Goal: Task Accomplishment & Management: Manage account settings

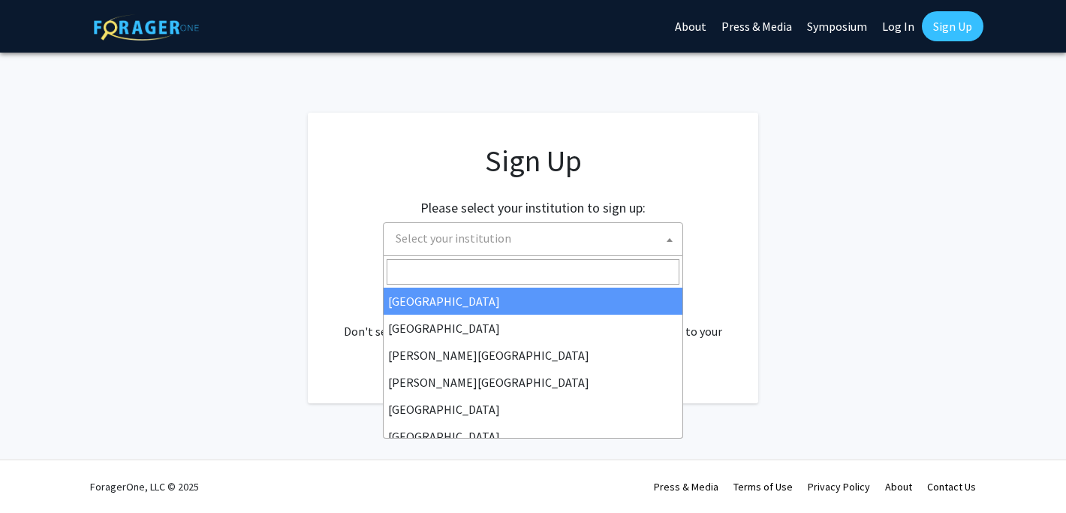
click at [641, 236] on span "Select your institution" at bounding box center [536, 238] width 293 height 31
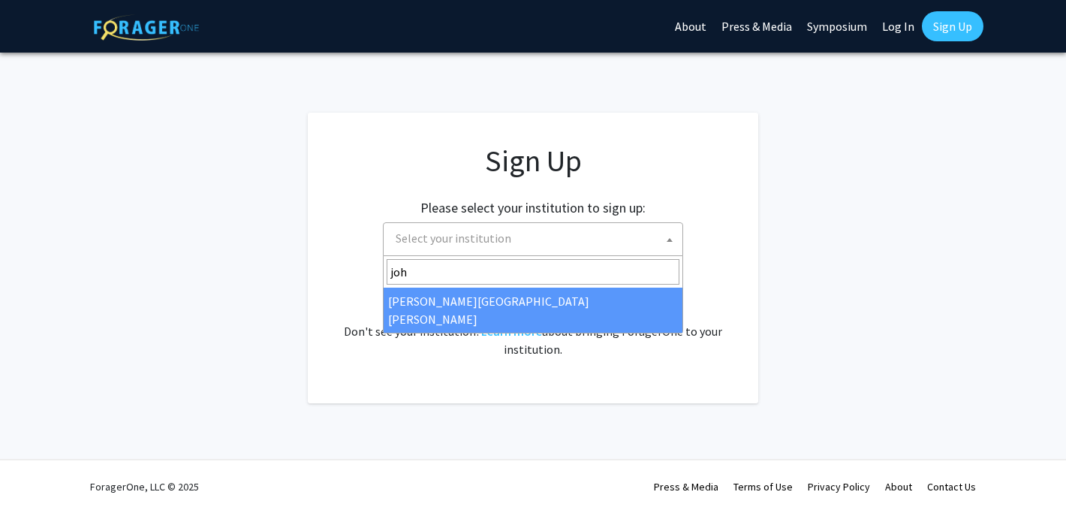
type input "joh"
select select "1"
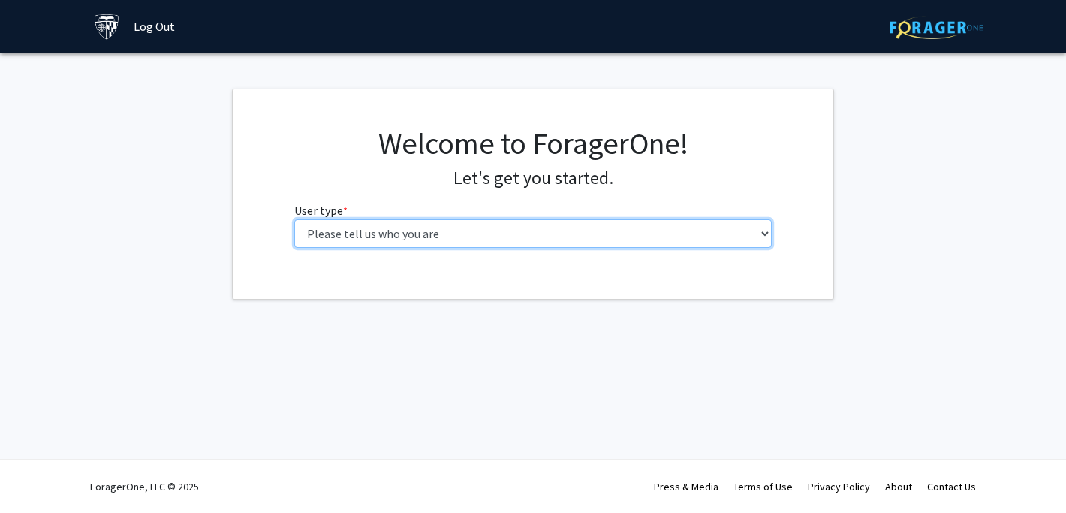
click at [577, 245] on select "Please tell us who you are Undergraduate Student Master's Student Doctoral Cand…" at bounding box center [533, 233] width 478 height 29
select select "2: masters"
click at [294, 219] on select "Please tell us who you are Undergraduate Student Master's Student Doctoral Cand…" at bounding box center [533, 233] width 478 height 29
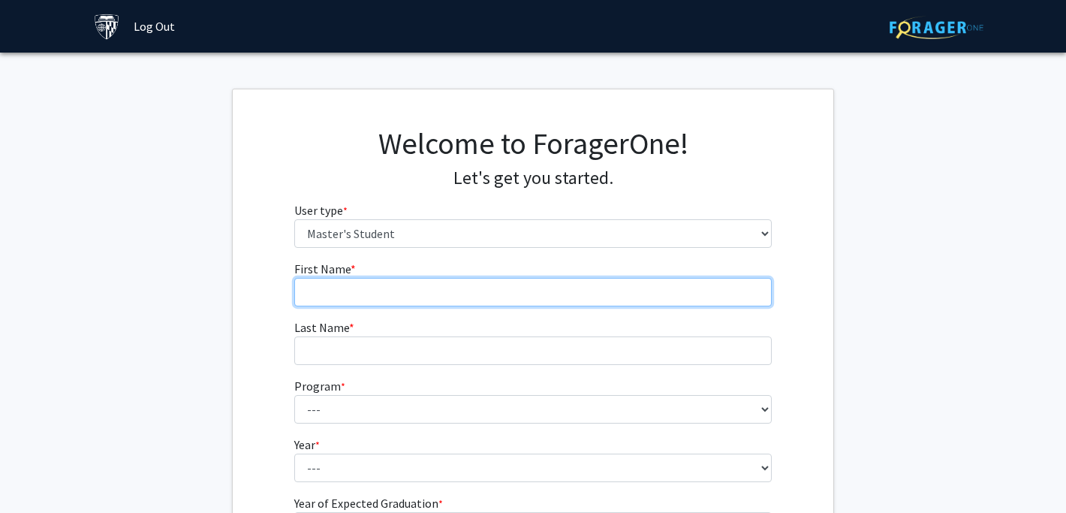
click at [529, 305] on input "First Name * required" at bounding box center [533, 292] width 478 height 29
type input "[PERSON_NAME]"
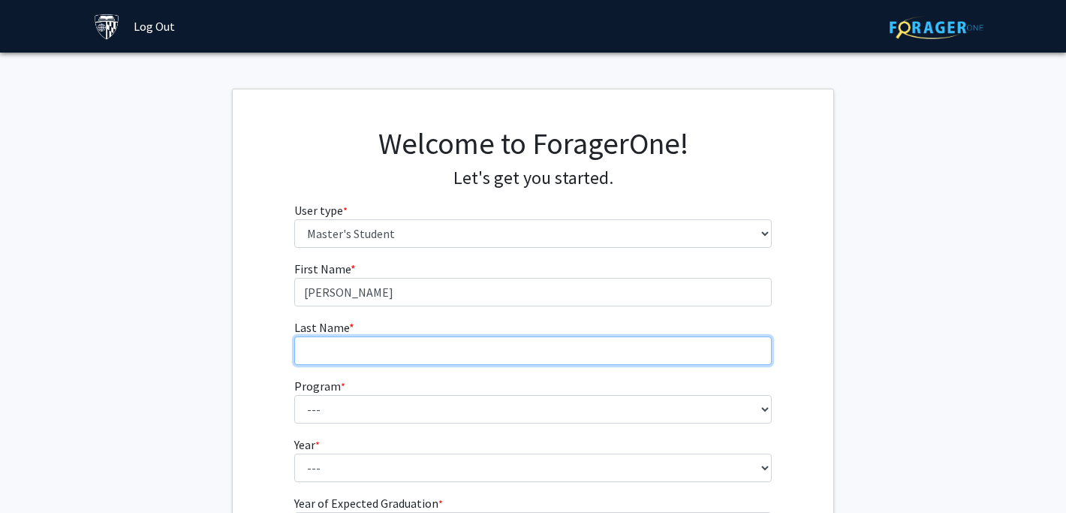
click at [571, 353] on input "Last Name * required" at bounding box center [533, 350] width 478 height 29
type input "Vergnani"
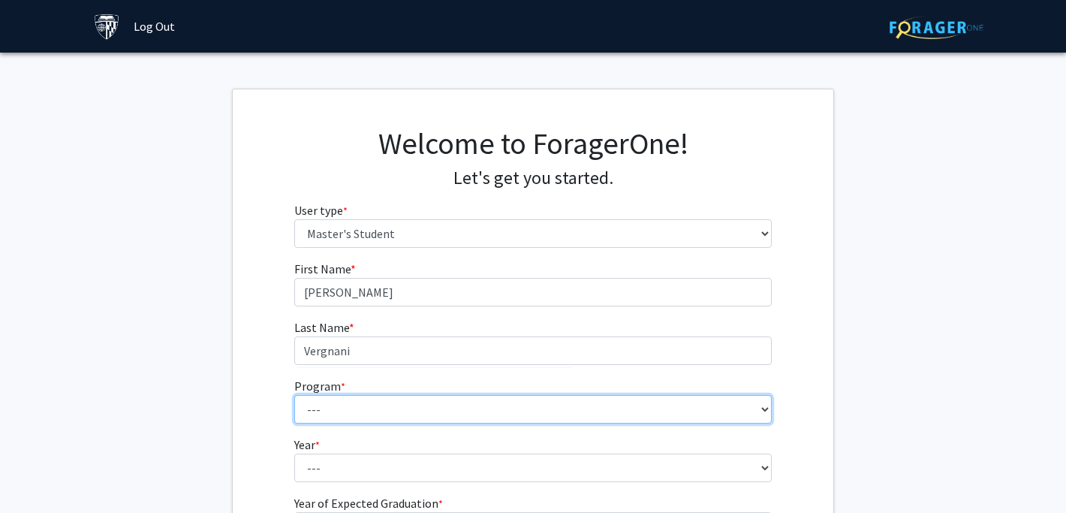
click at [570, 397] on select "--- Anatomy Education Applied and Computational Mathematics Applied Biomedical …" at bounding box center [533, 409] width 478 height 29
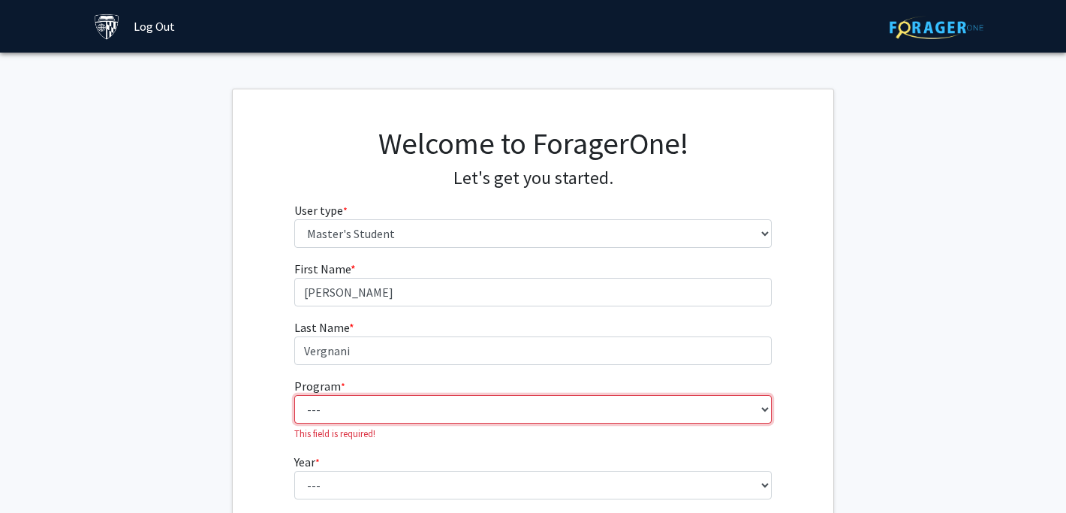
click at [412, 412] on select "--- Anatomy Education Applied and Computational Mathematics Applied Biomedical …" at bounding box center [533, 409] width 478 height 29
select select "18: 11"
click at [294, 395] on select "--- Anatomy Education Applied and Computational Mathematics Applied Biomedical …" at bounding box center [533, 409] width 478 height 29
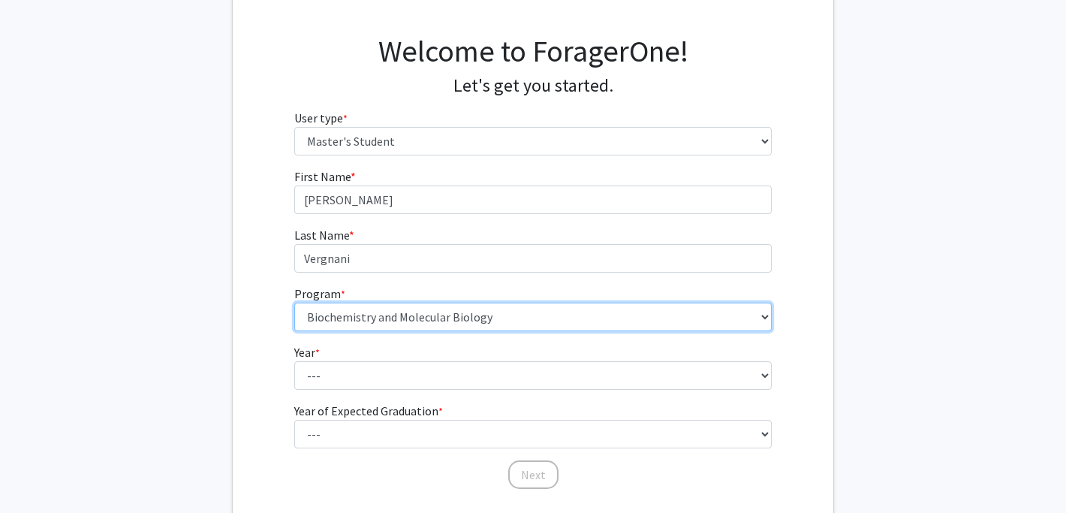
scroll to position [99, 0]
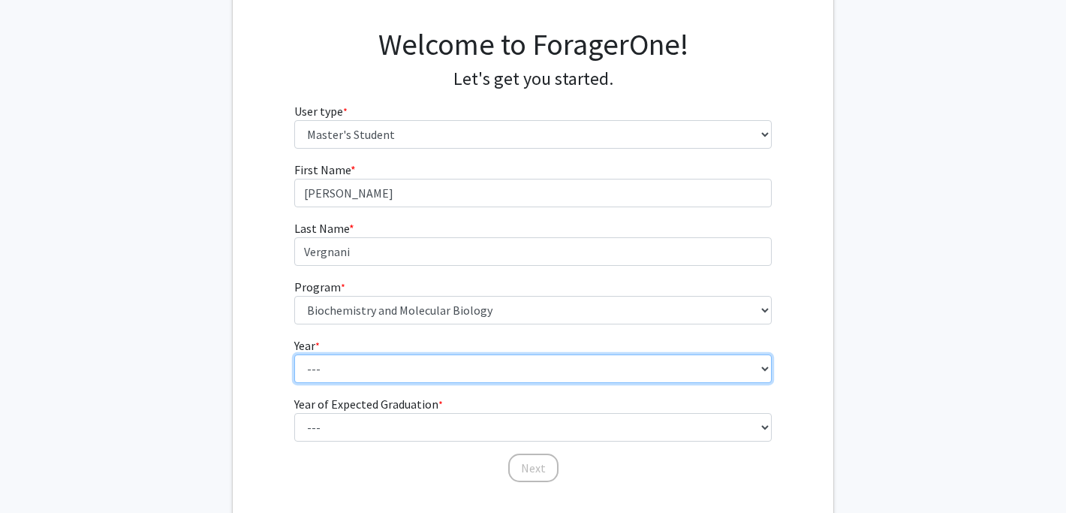
click at [436, 372] on select "--- First Year Second Year" at bounding box center [533, 368] width 478 height 29
select select "1: first_year"
click at [294, 354] on select "--- First Year Second Year" at bounding box center [533, 368] width 478 height 29
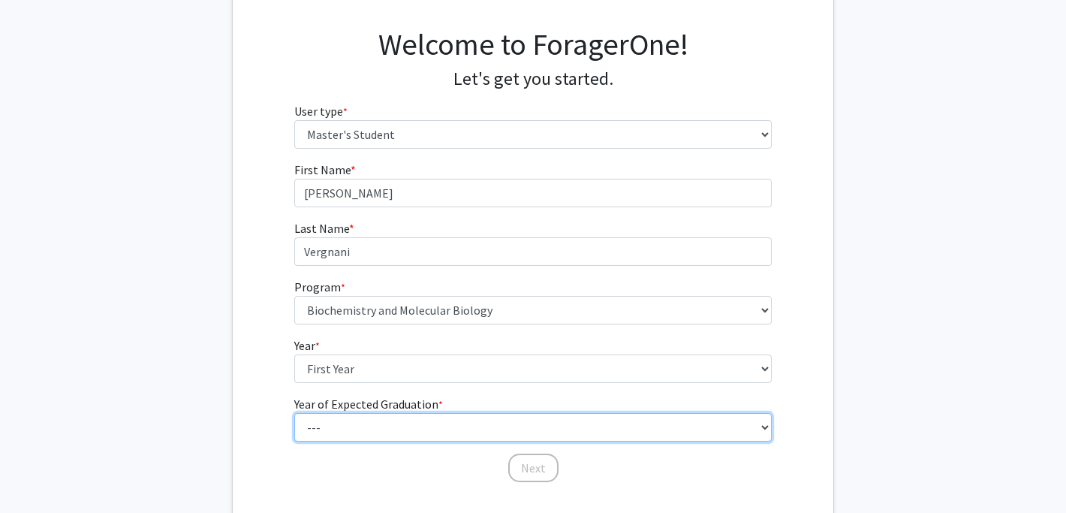
click at [430, 429] on select "--- 2025 2026 2027 2028 2029 2030 2031 2032 2033 2034" at bounding box center [533, 427] width 478 height 29
select select "2: 2026"
click at [294, 413] on select "--- 2025 2026 2027 2028 2029 2030 2031 2032 2033 2034" at bounding box center [533, 427] width 478 height 29
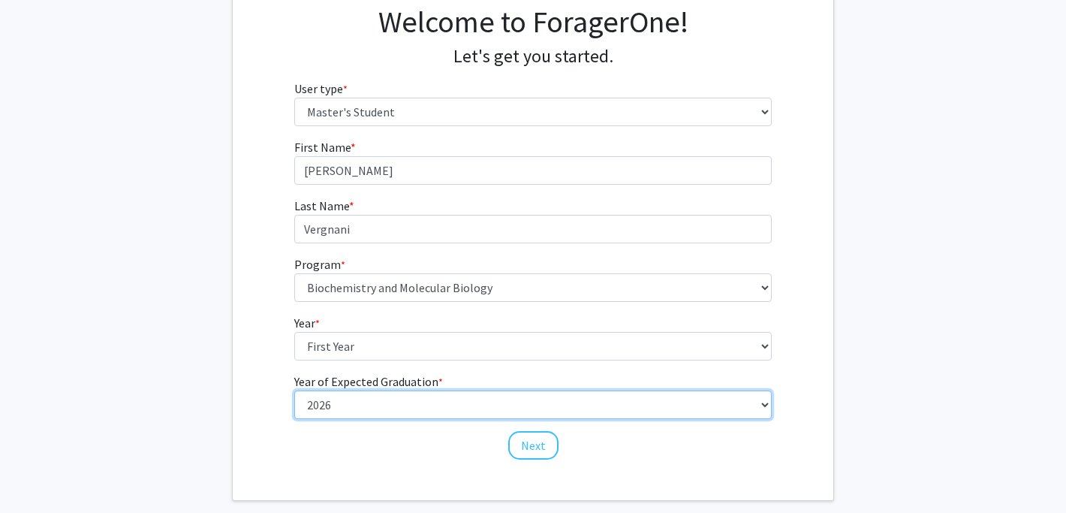
scroll to position [124, 0]
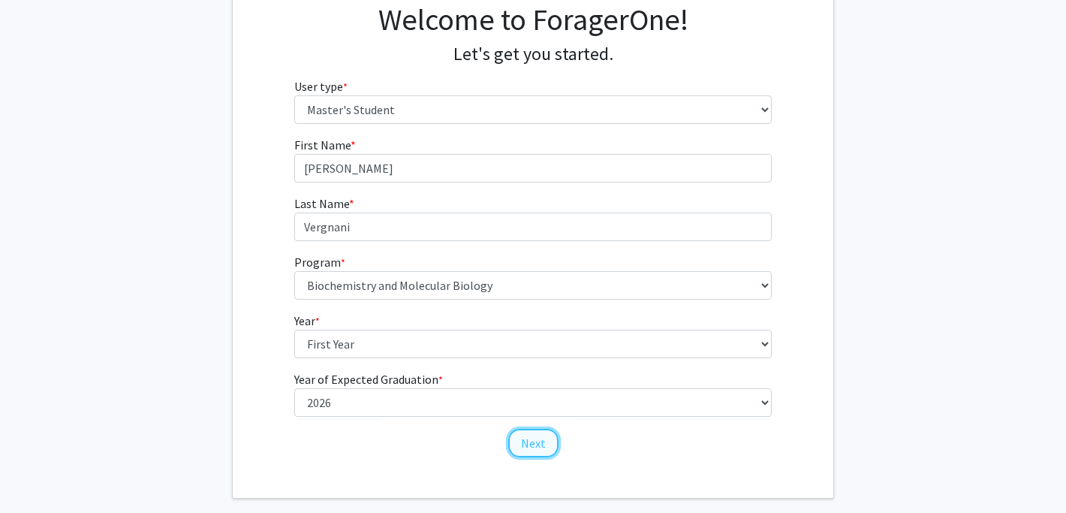
click at [531, 439] on button "Next" at bounding box center [533, 443] width 50 height 29
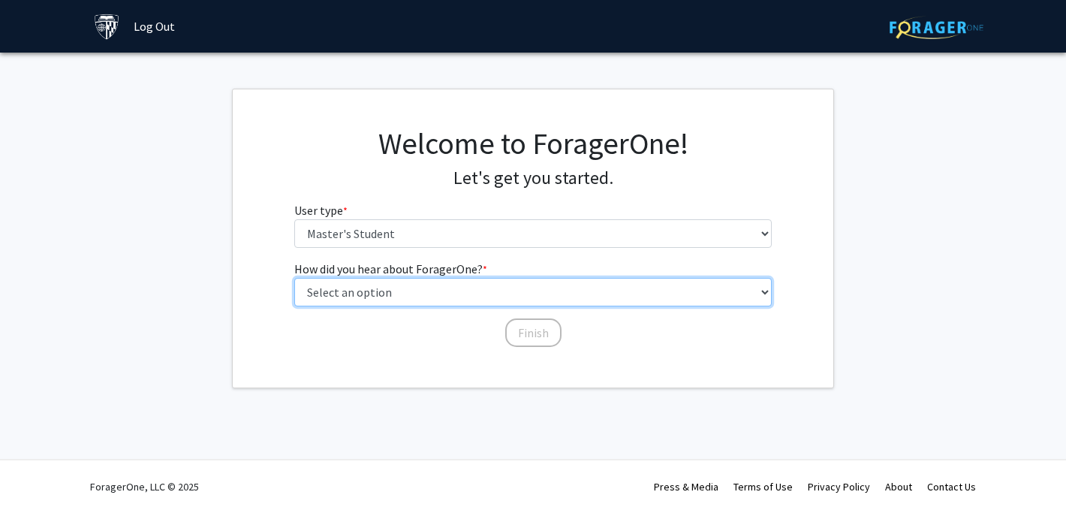
click at [444, 290] on select "Select an option Peer/student recommendation Faculty/staff recommendation Unive…" at bounding box center [533, 292] width 478 height 29
click at [294, 278] on select "Select an option Peer/student recommendation Faculty/staff recommendation Unive…" at bounding box center [533, 292] width 478 height 29
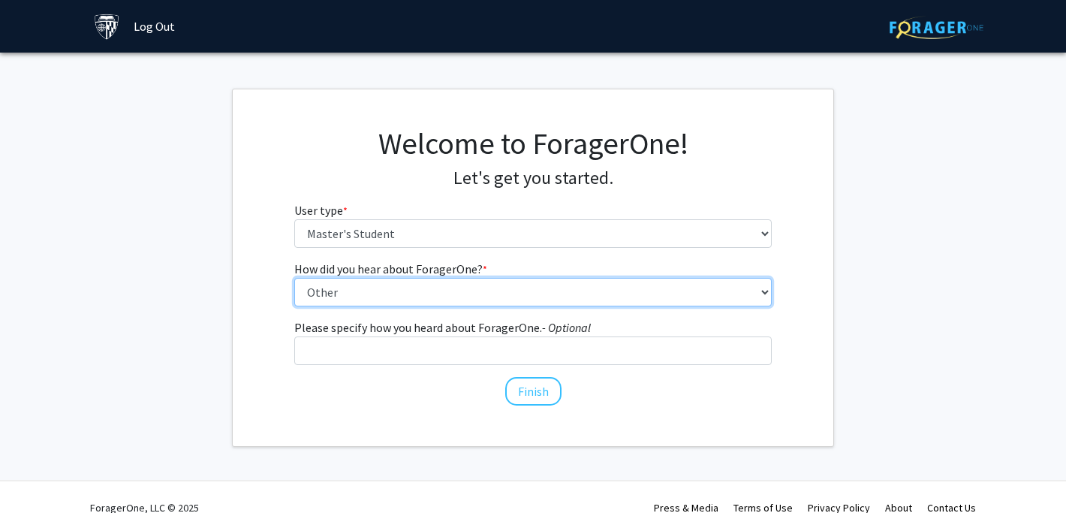
click at [445, 296] on select "Select an option Peer/student recommendation Faculty/staff recommendation Unive…" at bounding box center [533, 292] width 478 height 29
select select "3: university_website"
click at [294, 278] on select "Select an option Peer/student recommendation Faculty/staff recommendation Unive…" at bounding box center [533, 292] width 478 height 29
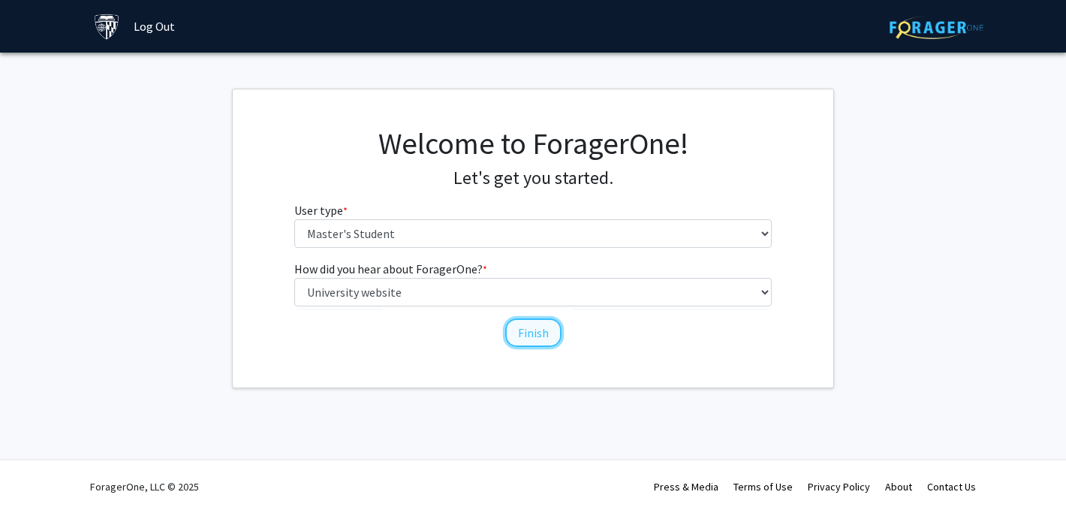
click at [528, 327] on button "Finish" at bounding box center [533, 332] width 56 height 29
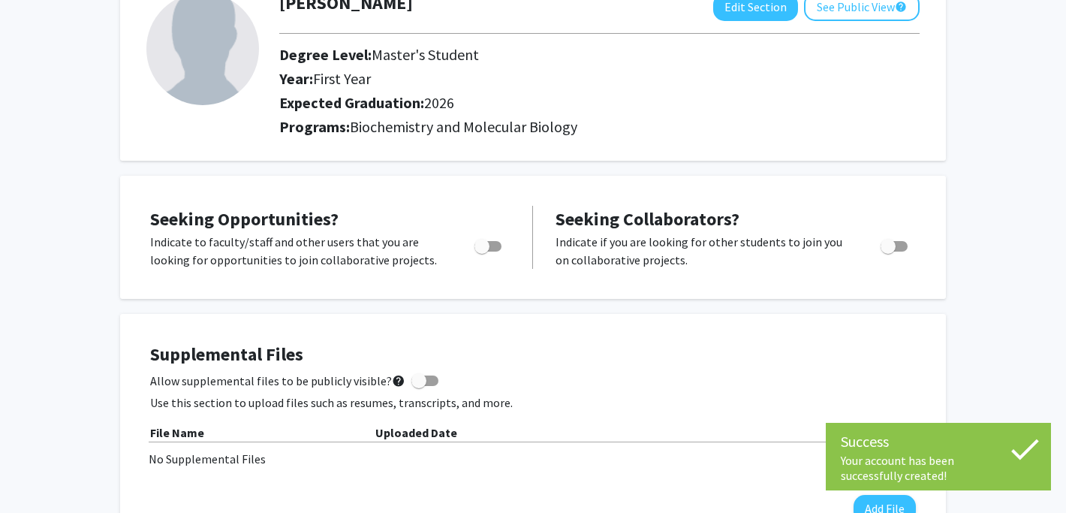
scroll to position [108, 0]
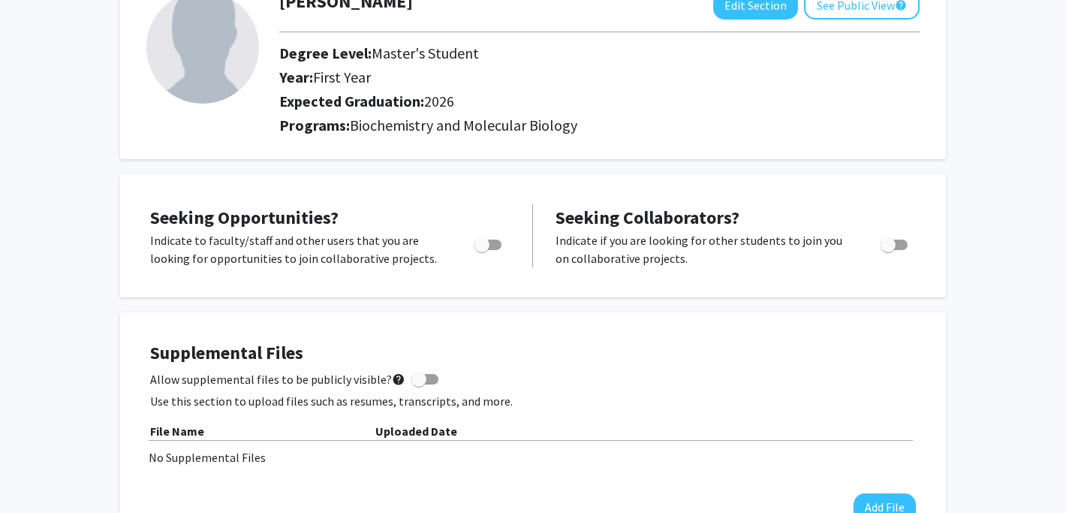
click at [490, 242] on span "Toggle" at bounding box center [487, 244] width 27 height 11
click at [482, 250] on input "Are you actively seeking opportunities?" at bounding box center [481, 250] width 1 height 1
checkbox input "true"
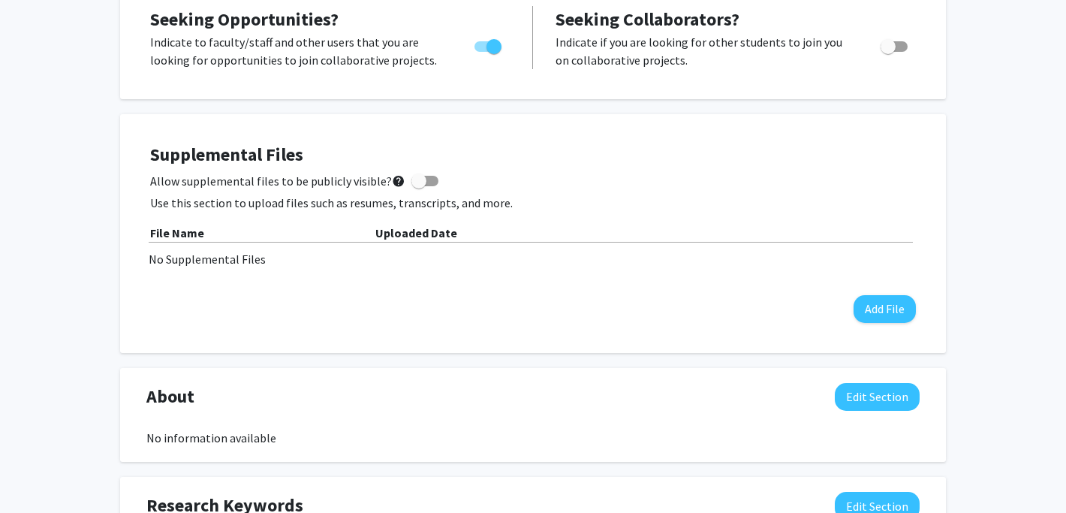
scroll to position [307, 0]
click at [895, 307] on button "Add File" at bounding box center [884, 308] width 62 height 28
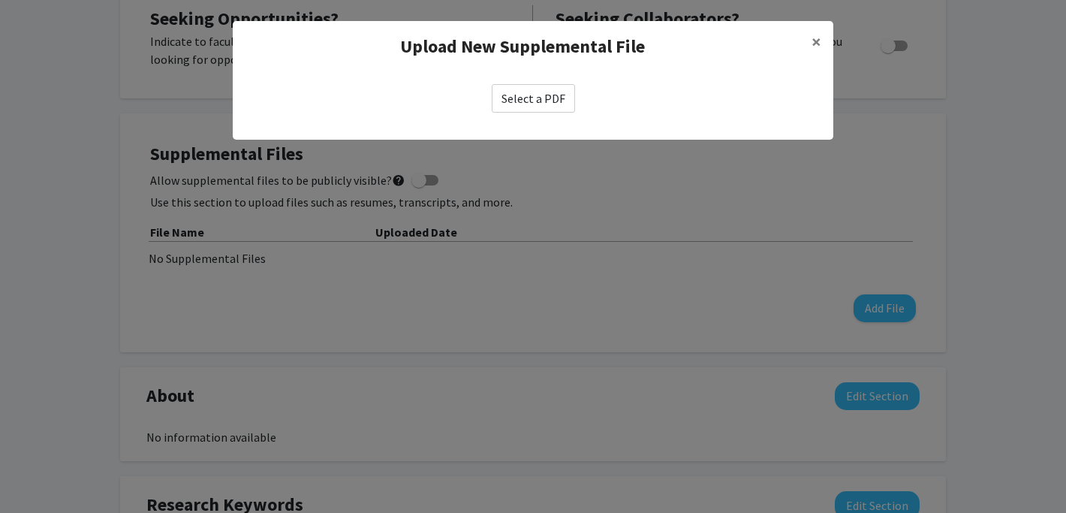
click at [522, 90] on label "Select a PDF" at bounding box center [533, 98] width 83 height 29
click at [0, 0] on input "Select a PDF" at bounding box center [0, 0] width 0 height 0
click at [814, 35] on span "×" at bounding box center [816, 41] width 10 height 23
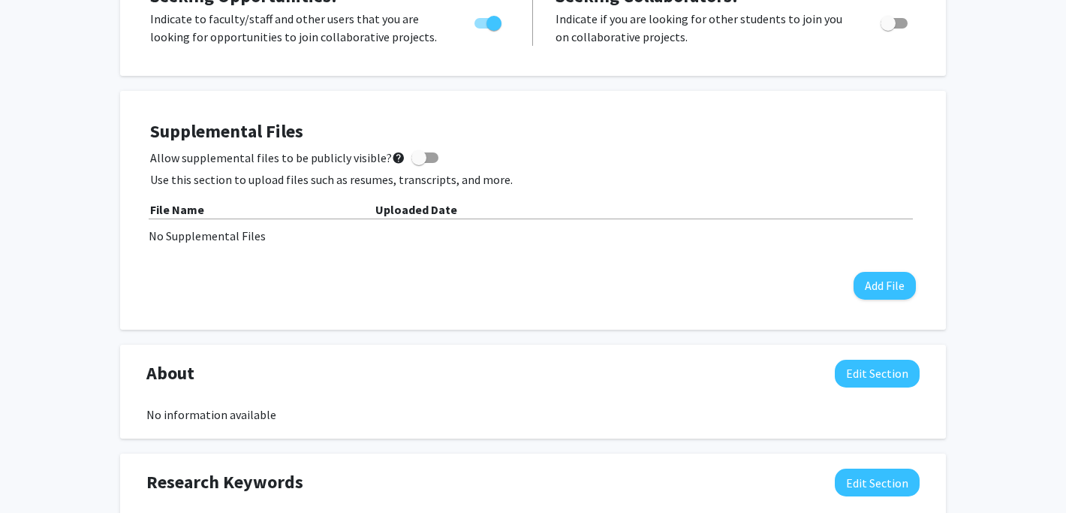
scroll to position [332, 0]
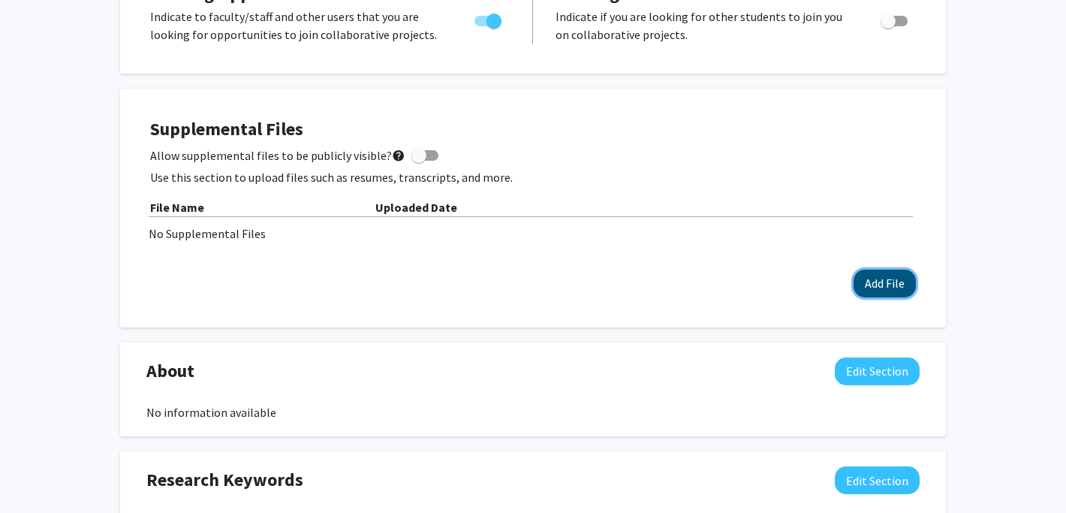
click at [889, 277] on button "Add File" at bounding box center [884, 283] width 62 height 28
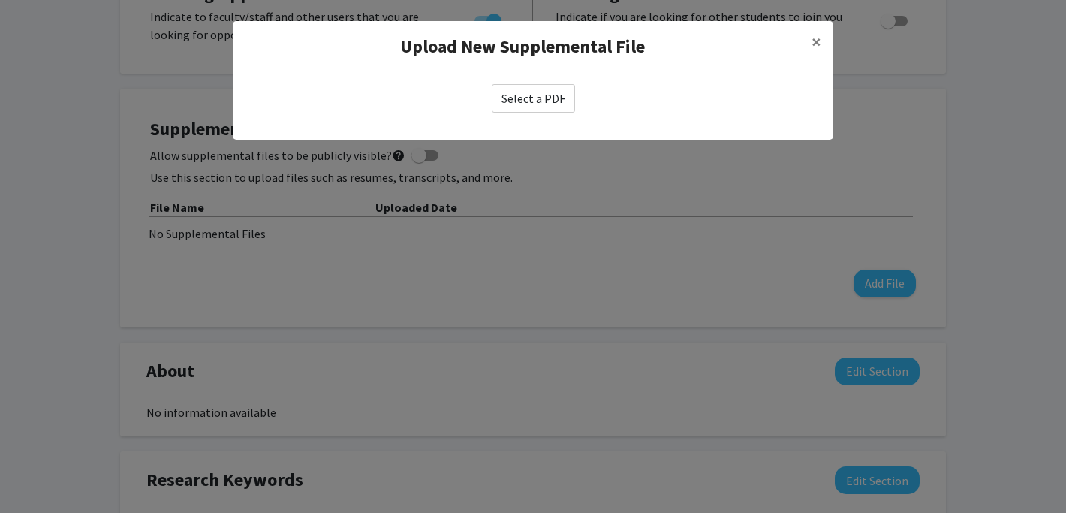
click at [543, 96] on label "Select a PDF" at bounding box center [533, 98] width 83 height 29
click at [0, 0] on input "Select a PDF" at bounding box center [0, 0] width 0 height 0
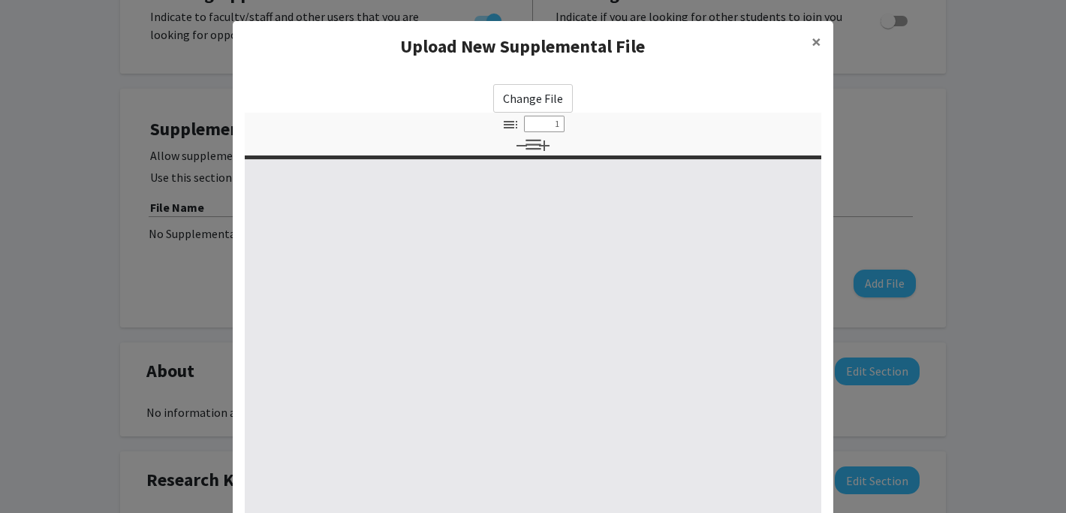
select select "custom"
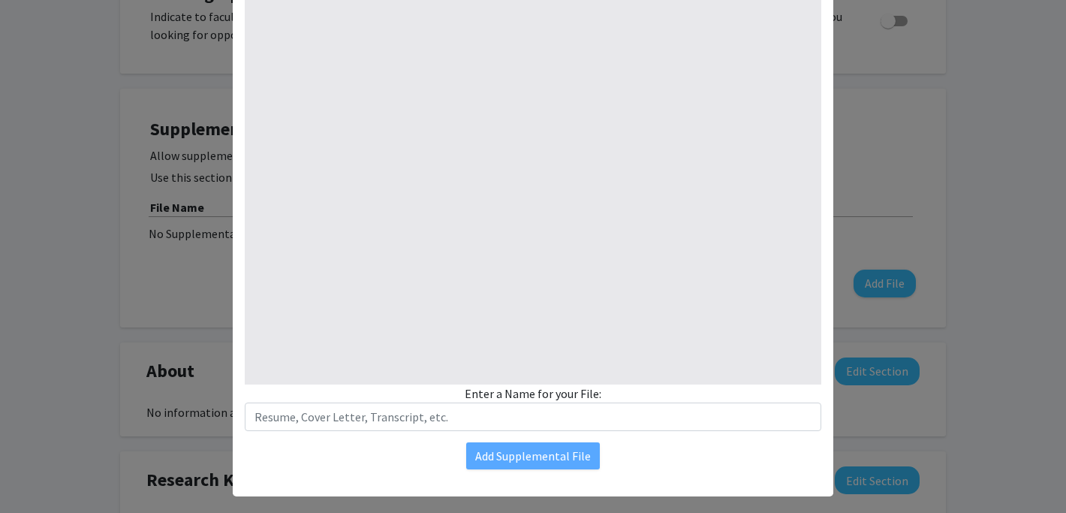
scroll to position [198, 0]
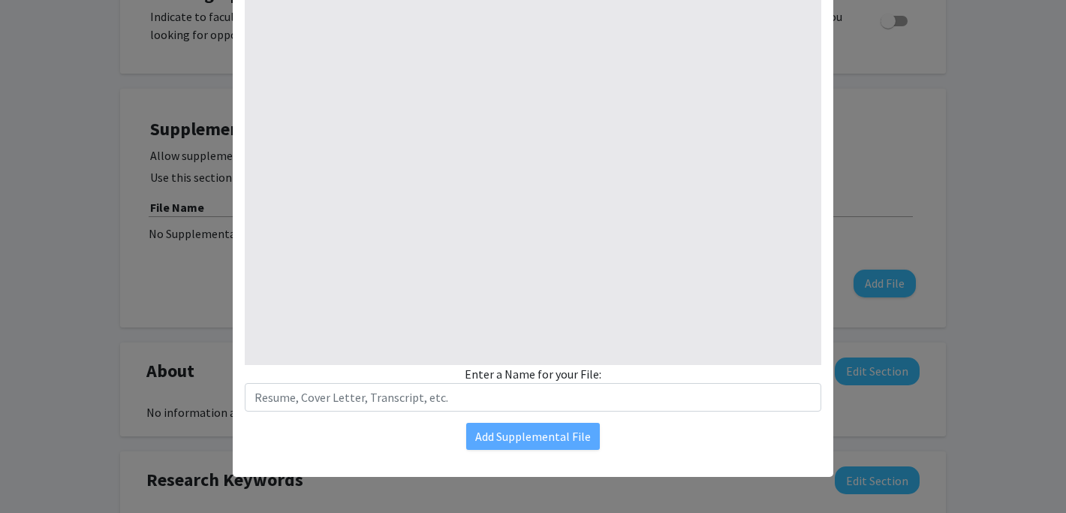
type input "0"
select select "custom"
type input "1"
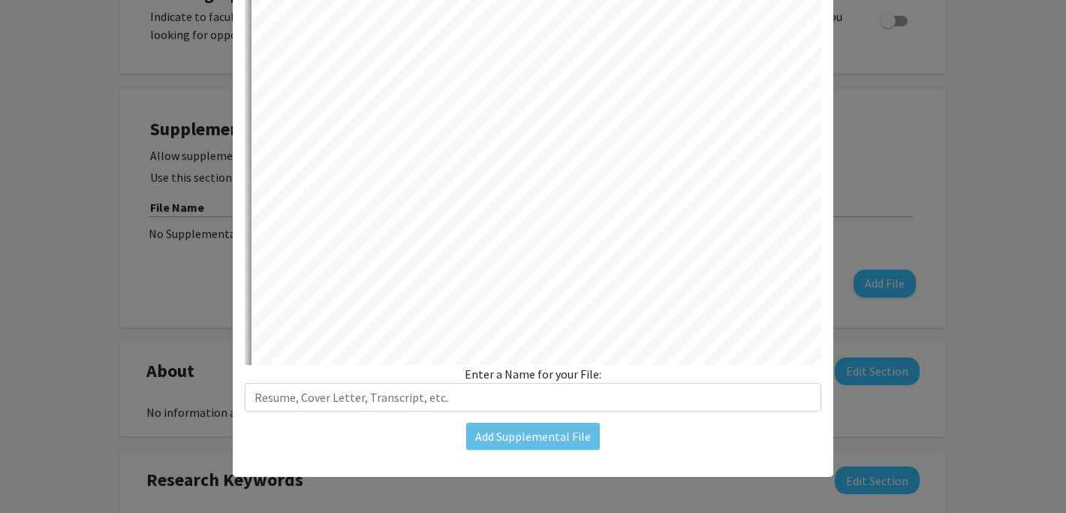
select select "auto"
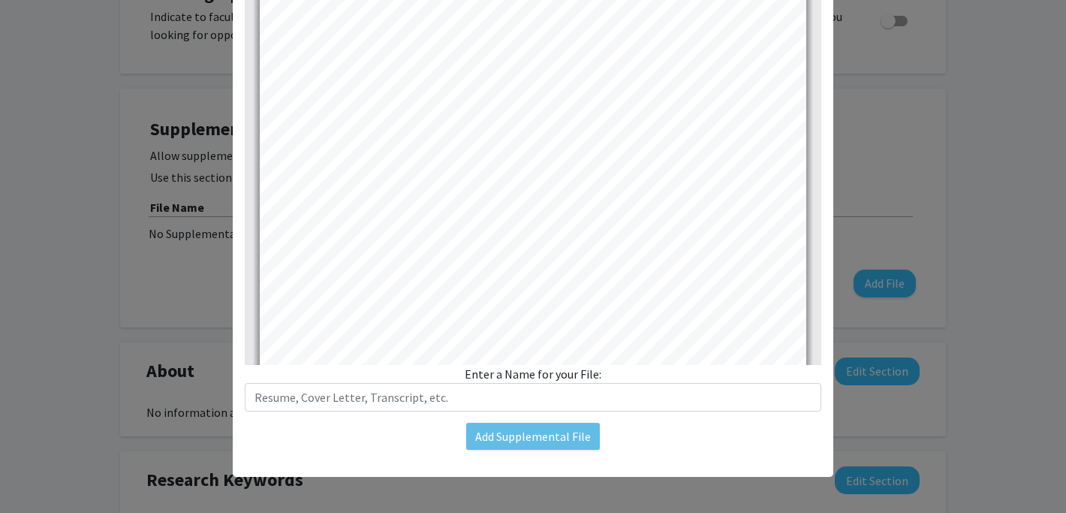
scroll to position [1, 0]
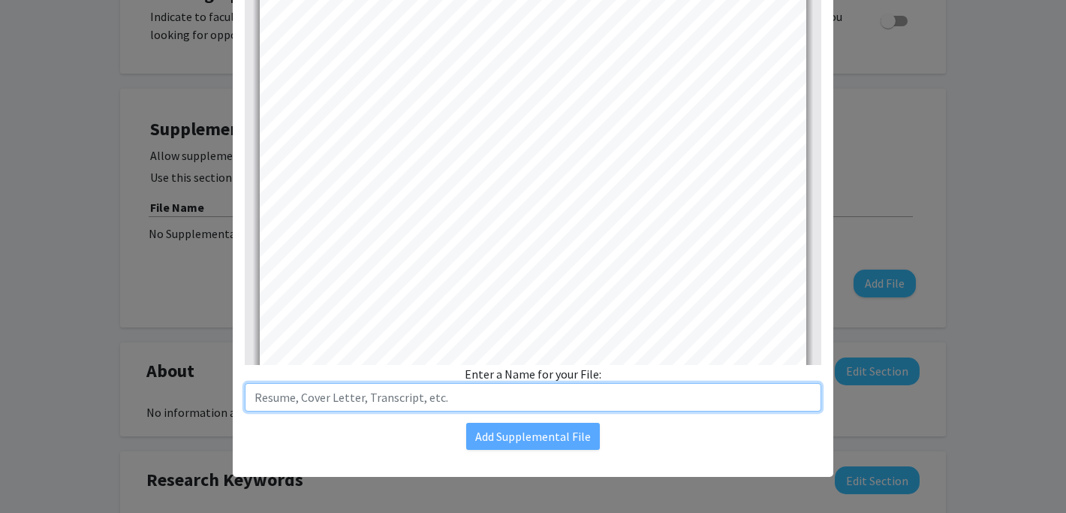
click at [516, 404] on input "text" at bounding box center [533, 397] width 576 height 29
type input "Resume"
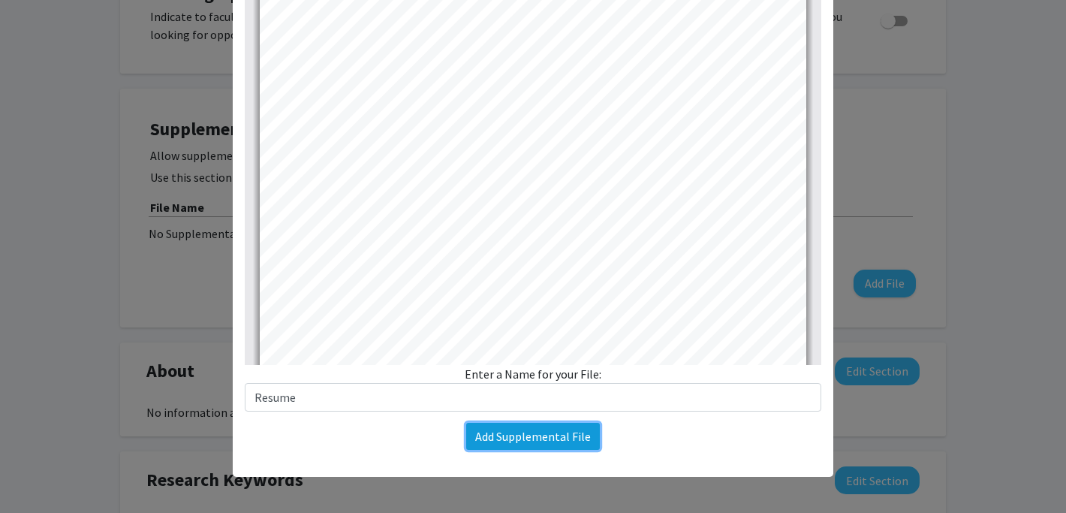
click at [555, 438] on button "Add Supplemental File" at bounding box center [533, 436] width 134 height 27
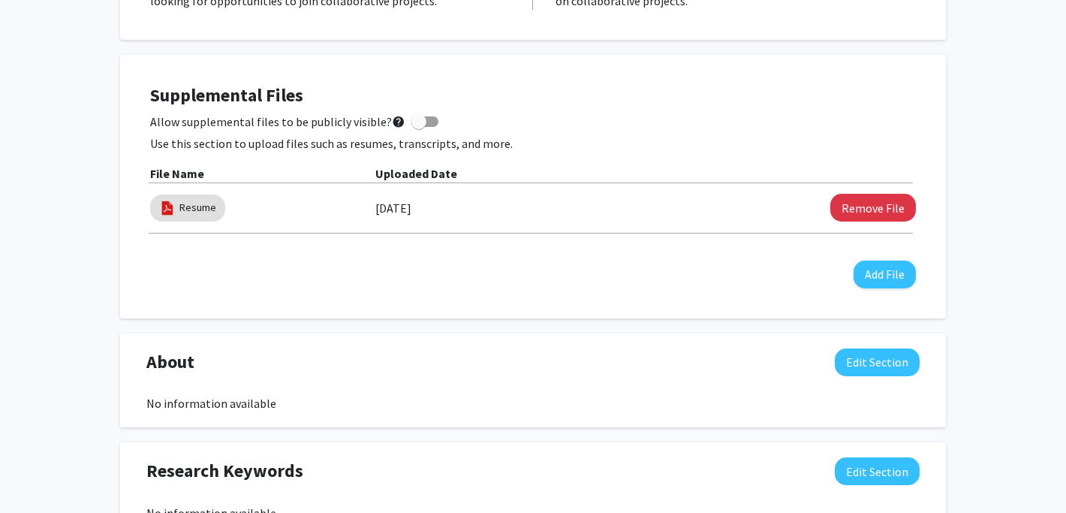
scroll to position [0, 0]
